Goal: Communication & Community: Answer question/provide support

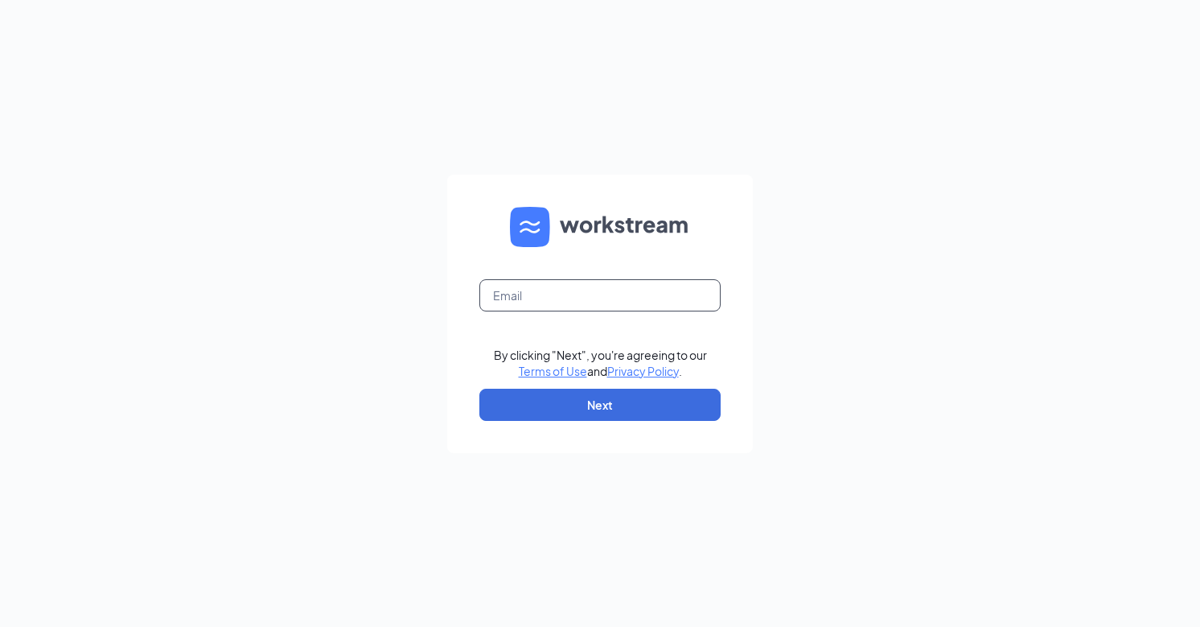
click at [566, 295] on input "text" at bounding box center [600, 295] width 241 height 32
type input "[EMAIL_ADDRESS][DOMAIN_NAME]"
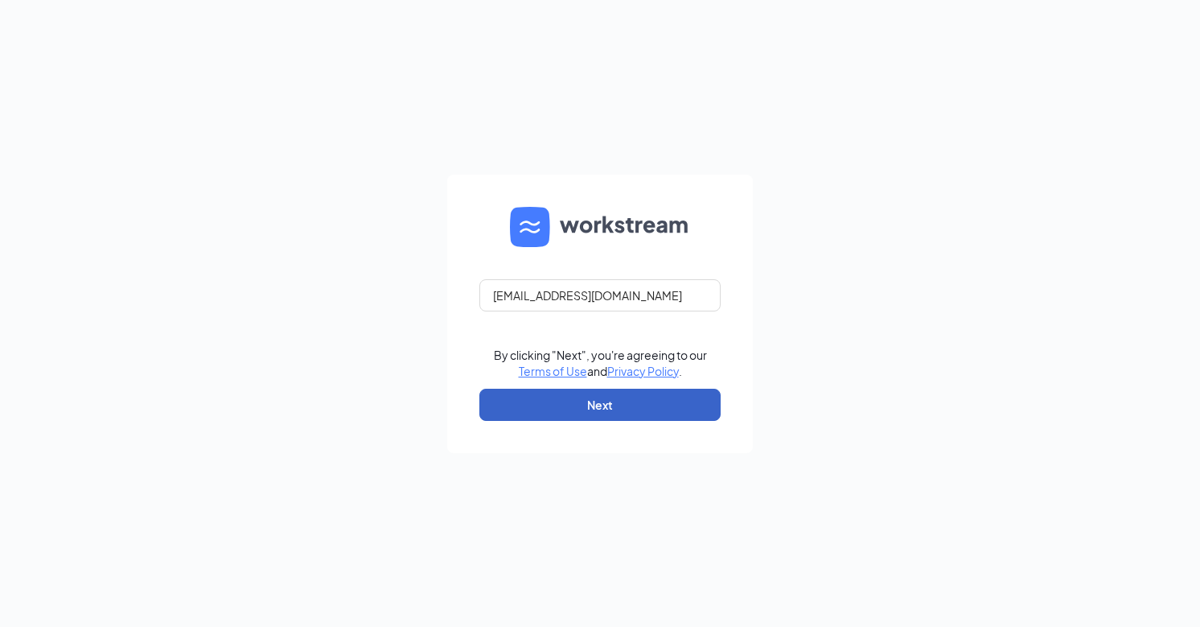
click at [591, 405] on button "Next" at bounding box center [600, 405] width 241 height 32
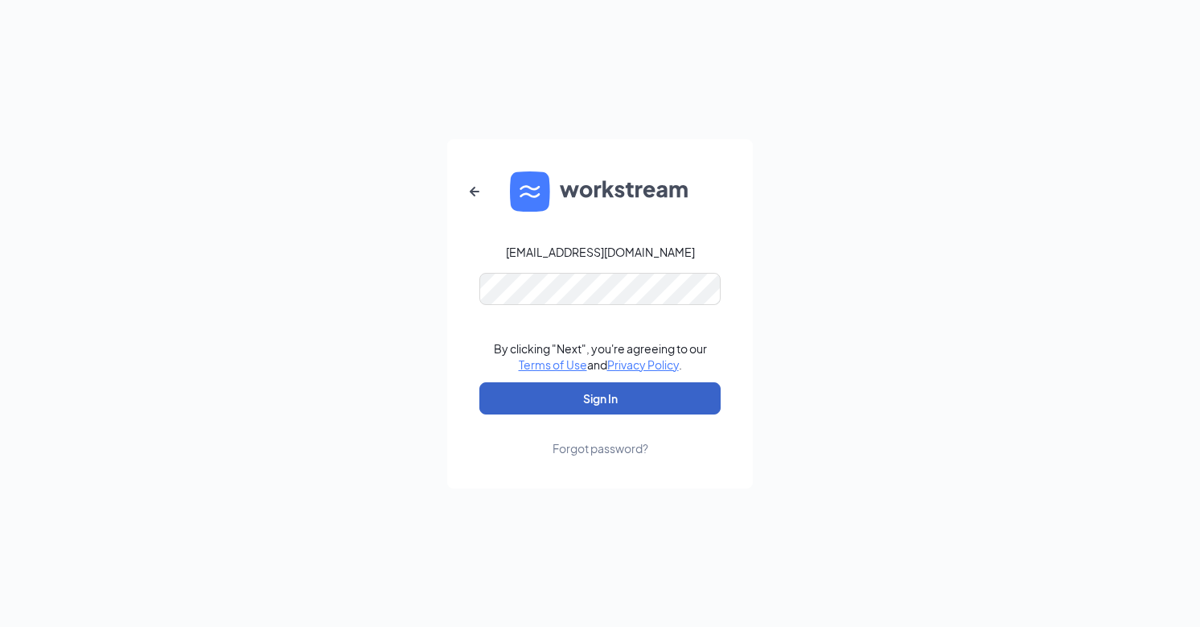
click at [590, 400] on button "Sign In" at bounding box center [600, 398] width 241 height 32
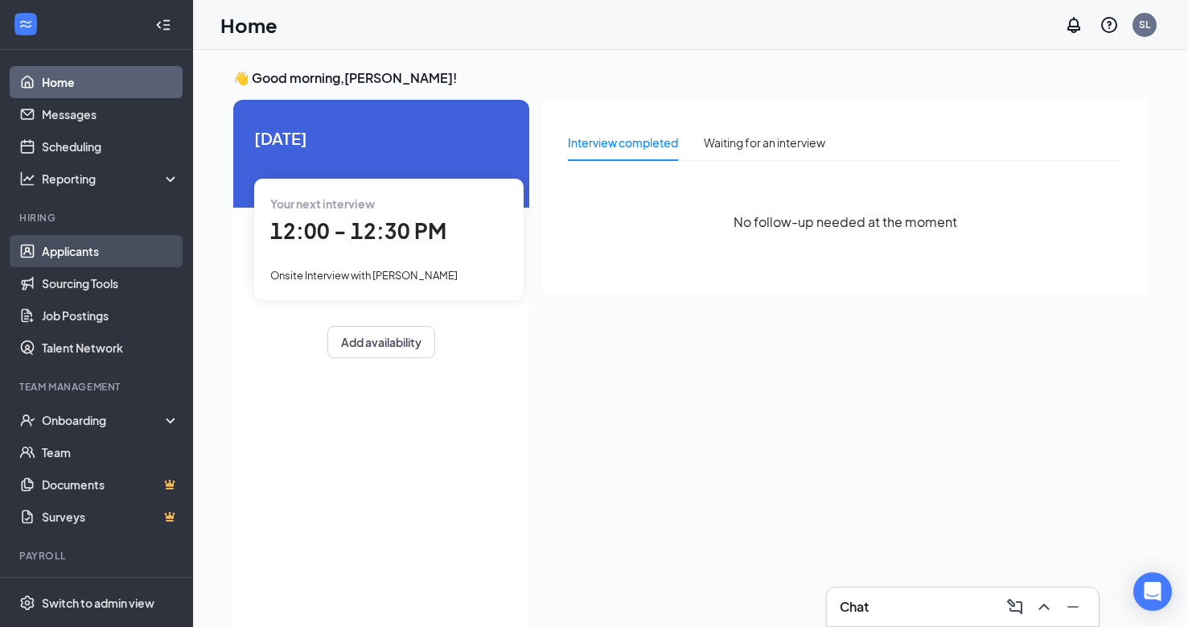
click at [64, 253] on link "Applicants" at bounding box center [111, 251] width 138 height 32
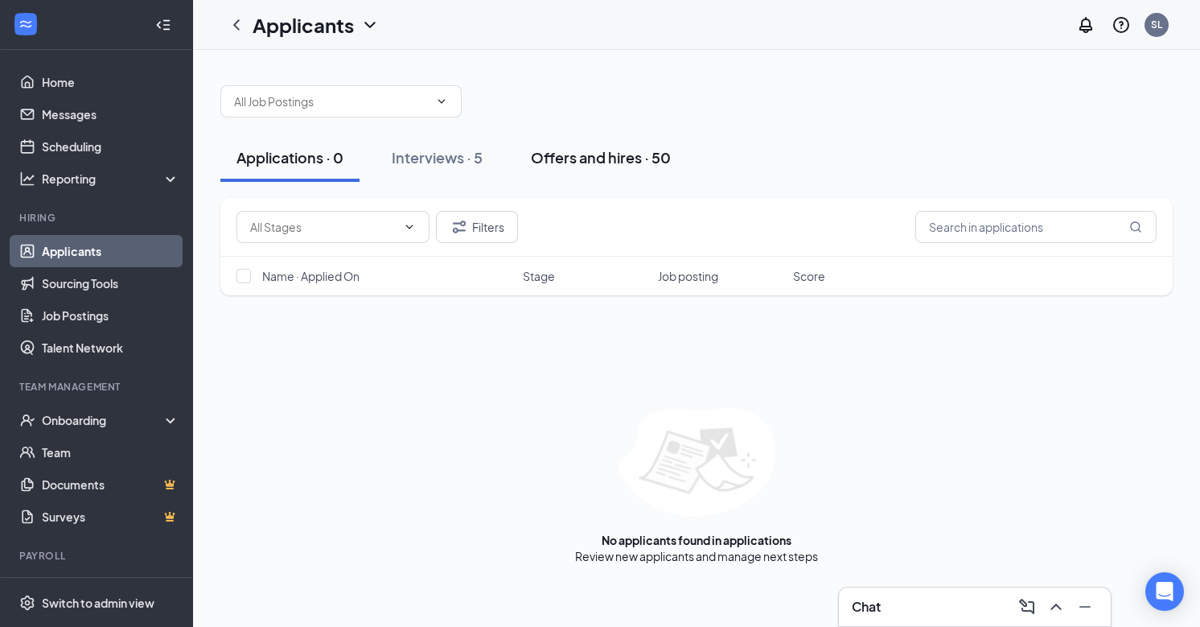
click at [578, 155] on div "Offers and hires · 50" at bounding box center [601, 157] width 140 height 20
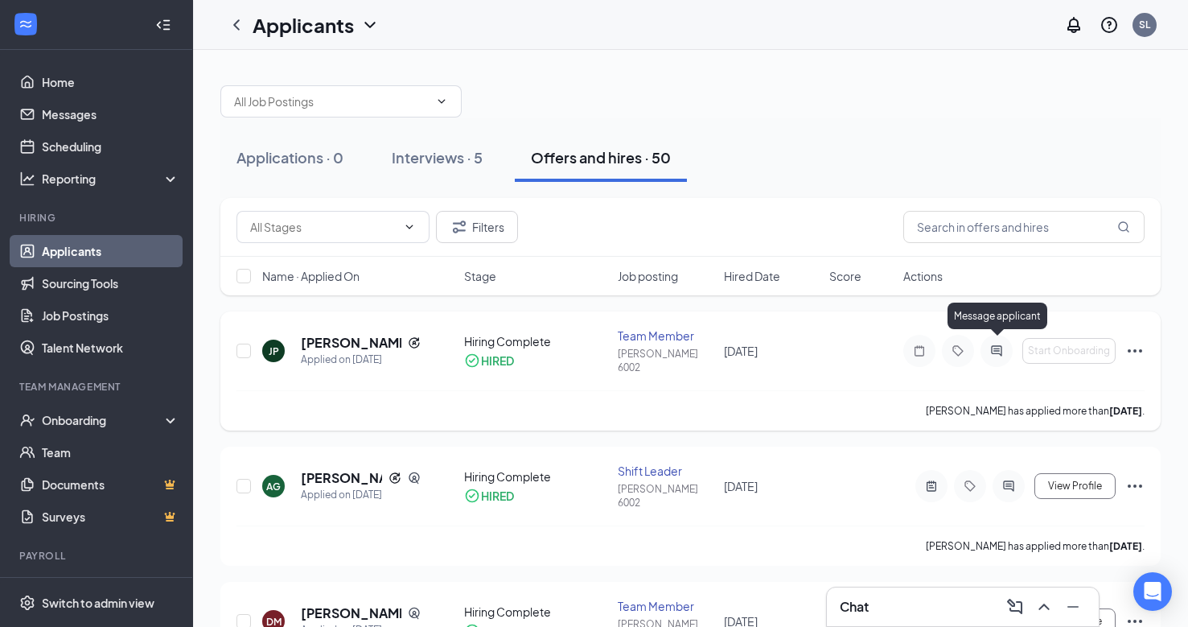
click at [998, 346] on icon "ActiveChat" at bounding box center [996, 350] width 19 height 13
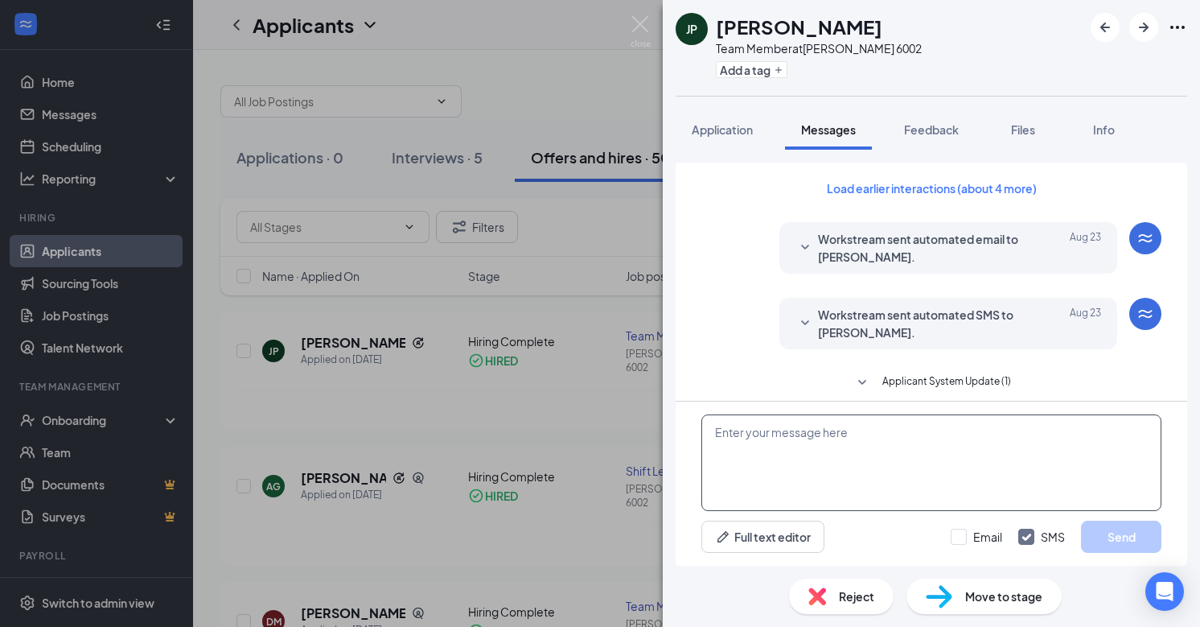
click at [787, 451] on textarea at bounding box center [932, 462] width 460 height 97
type textarea "g"
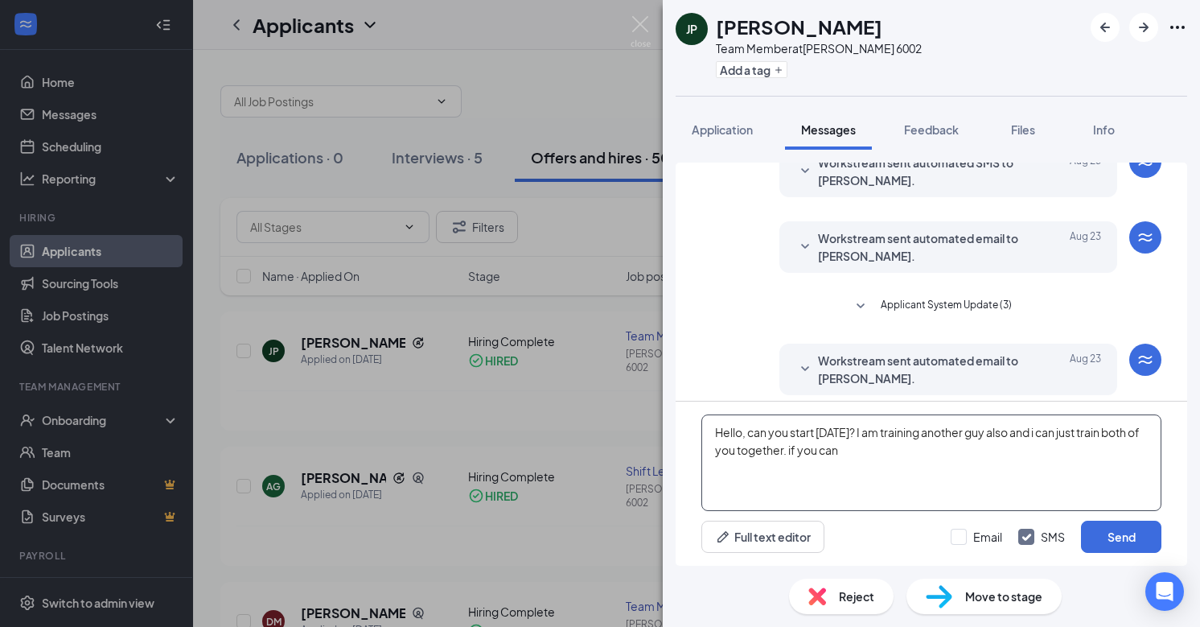
scroll to position [360, 0]
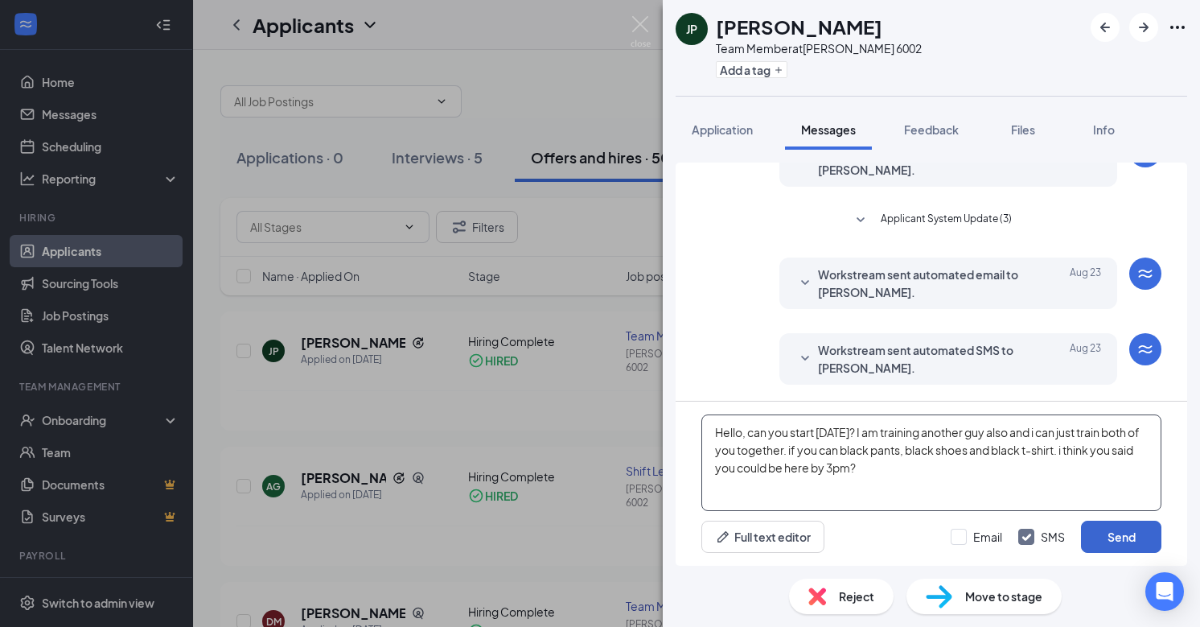
type textarea "Hello, can you start [DATE]? I am training another guy also and i can just trai…"
click at [1099, 530] on button "Send" at bounding box center [1121, 537] width 80 height 32
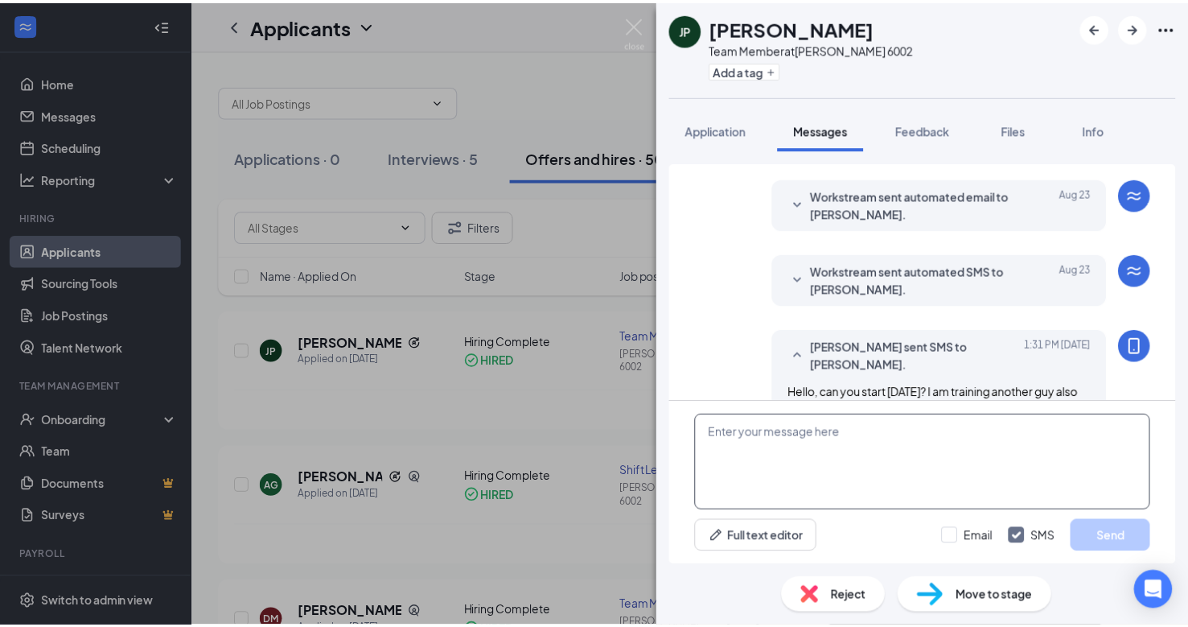
scroll to position [517, 0]
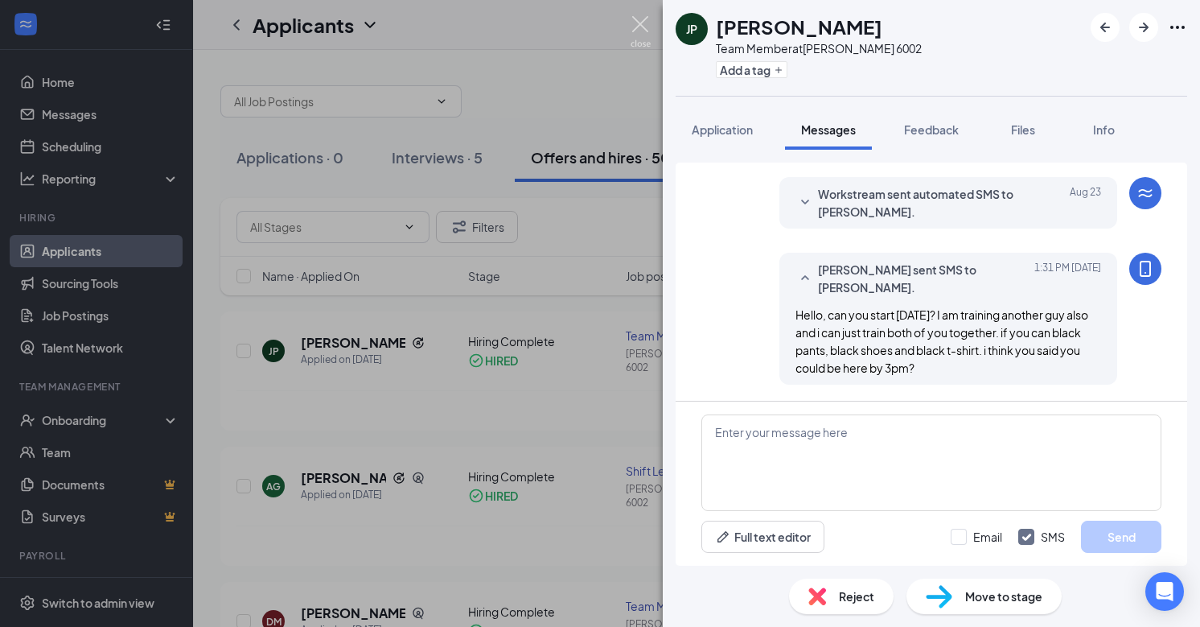
click at [646, 29] on img at bounding box center [641, 31] width 20 height 31
